Goal: Navigation & Orientation: Find specific page/section

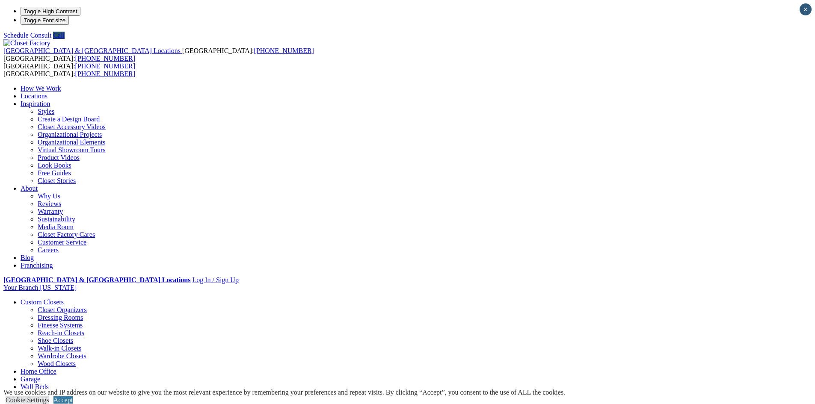
click at [86, 353] on link "Wardrobe Closets" at bounding box center [62, 356] width 49 height 7
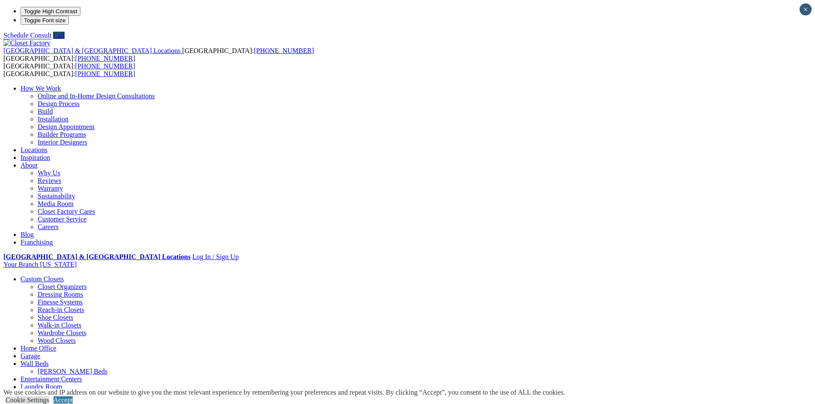
click at [50, 391] on link "Wall Units" at bounding box center [35, 394] width 29 height 7
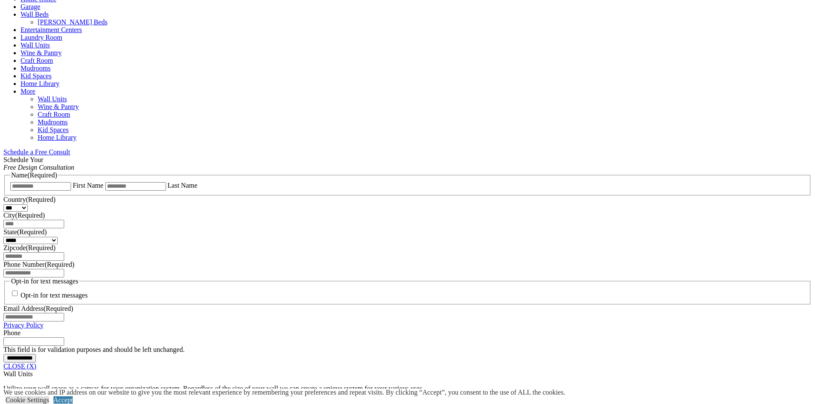
scroll to position [428, 0]
